Goal: Book appointment/travel/reservation

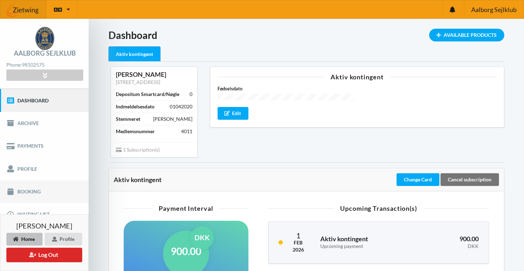
click at [36, 187] on link "Booking" at bounding box center [44, 191] width 88 height 23
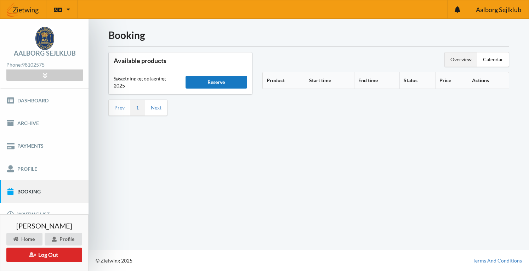
click at [217, 82] on div "Reserve" at bounding box center [216, 82] width 62 height 13
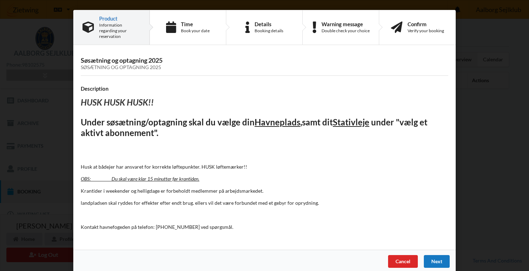
click at [432, 255] on div "Next" at bounding box center [437, 261] width 26 height 13
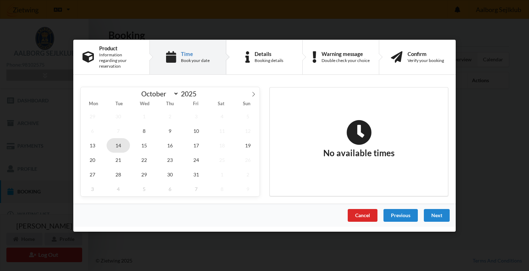
click at [119, 144] on span "14" at bounding box center [118, 145] width 23 height 15
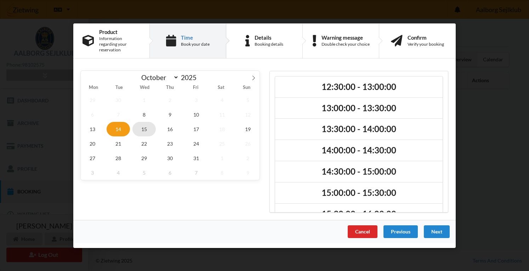
click at [145, 125] on span "15" at bounding box center [143, 128] width 23 height 15
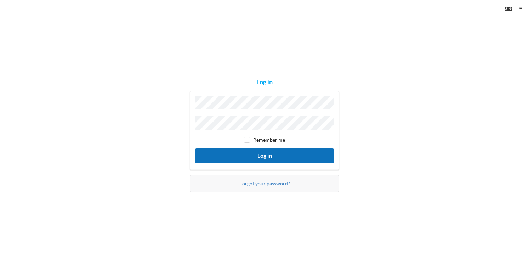
click at [273, 153] on button "Log in" at bounding box center [264, 155] width 139 height 15
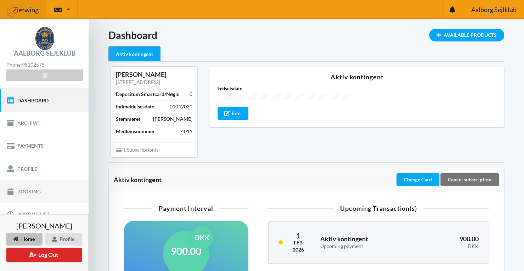
click at [59, 192] on link "Booking" at bounding box center [44, 191] width 88 height 23
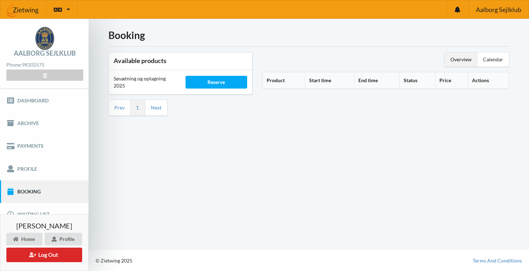
click at [234, 89] on div "Reserve" at bounding box center [217, 82] width 72 height 23
click at [234, 82] on div "Reserve" at bounding box center [216, 82] width 62 height 13
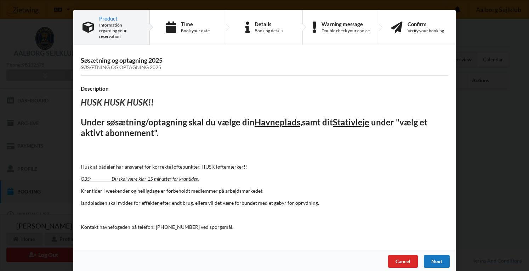
click at [434, 256] on div "Next" at bounding box center [437, 261] width 26 height 13
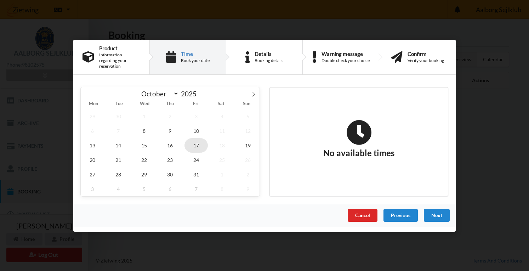
click at [195, 139] on span "17" at bounding box center [195, 145] width 23 height 15
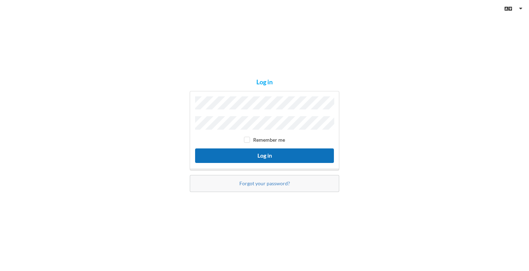
click at [261, 155] on button "Log in" at bounding box center [264, 155] width 139 height 15
